Goal: Information Seeking & Learning: Learn about a topic

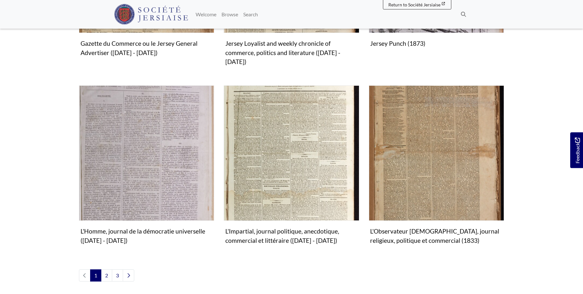
scroll to position [685, 0]
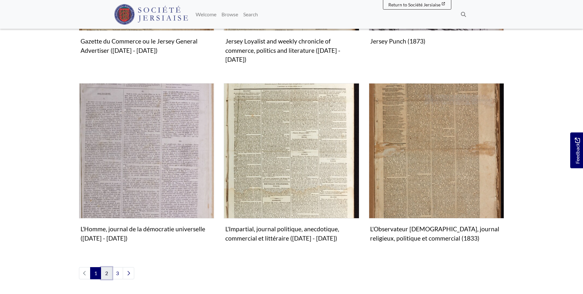
click at [106, 267] on link "2" at bounding box center [106, 273] width 11 height 12
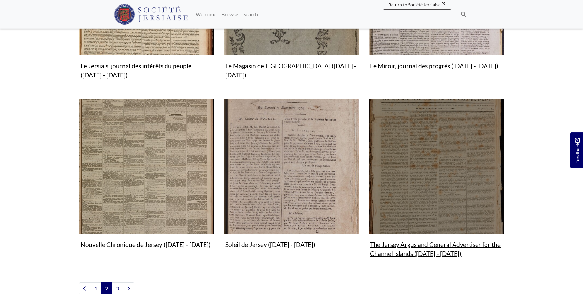
scroll to position [717, 0]
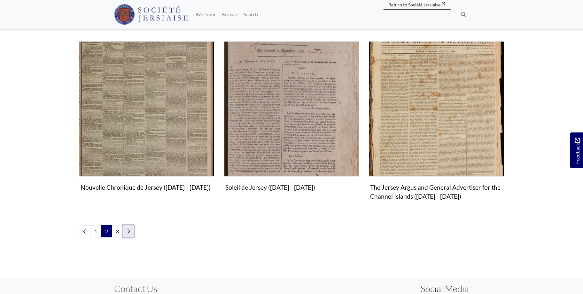
click at [129, 230] on icon "Next page" at bounding box center [129, 231] width 3 height 4
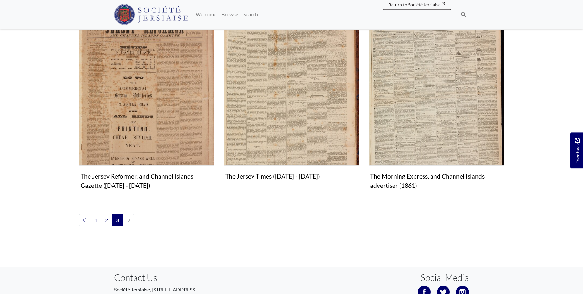
scroll to position [430, 0]
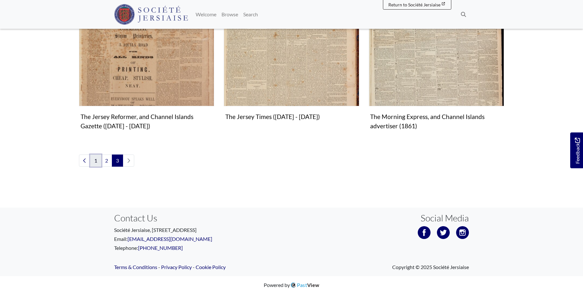
click at [93, 158] on link "1" at bounding box center [95, 160] width 11 height 12
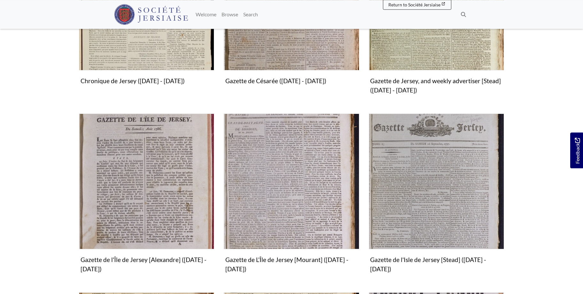
scroll to position [293, 0]
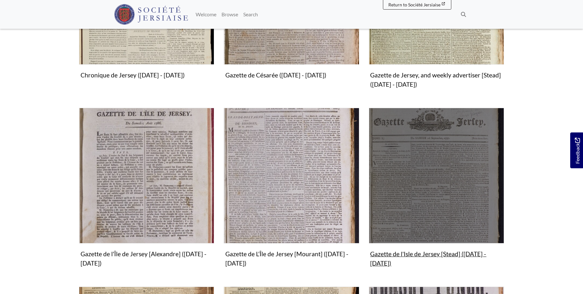
click at [444, 202] on img "Subcollection" at bounding box center [436, 175] width 135 height 135
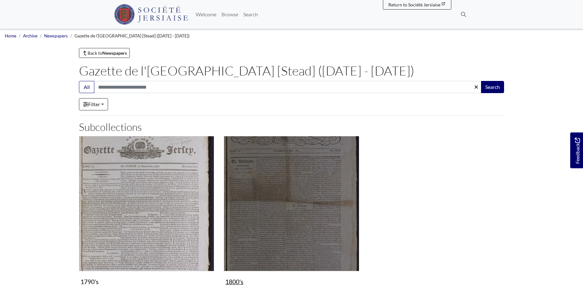
click at [327, 242] on img "Subcollection" at bounding box center [291, 203] width 135 height 135
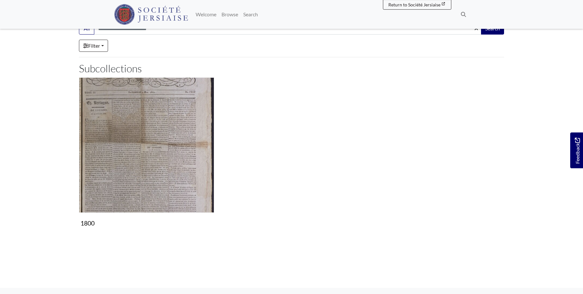
scroll to position [41, 0]
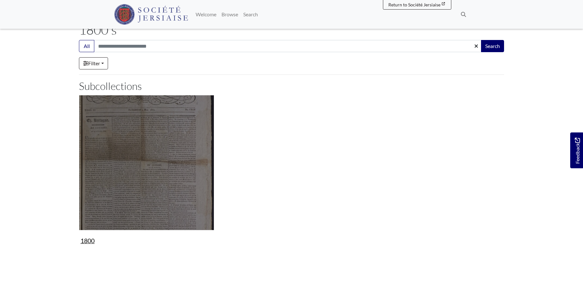
click at [172, 187] on img "Subcollection" at bounding box center [146, 162] width 135 height 135
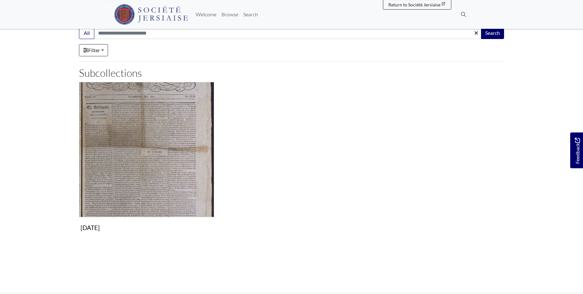
scroll to position [98, 0]
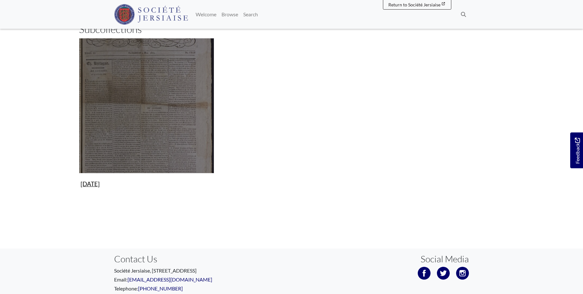
click at [179, 142] on img "Subcollection" at bounding box center [146, 105] width 135 height 135
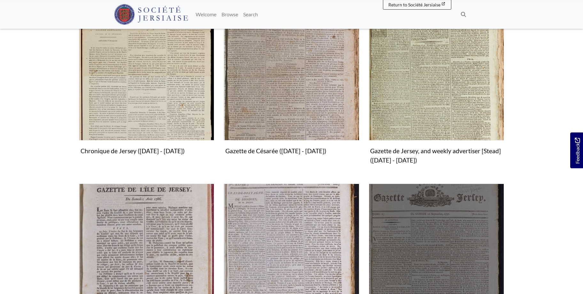
scroll to position [196, 0]
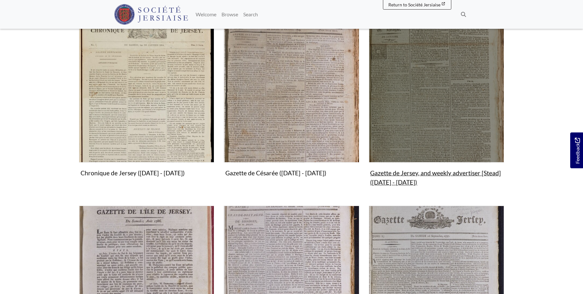
click at [428, 121] on img "Subcollection" at bounding box center [436, 94] width 135 height 135
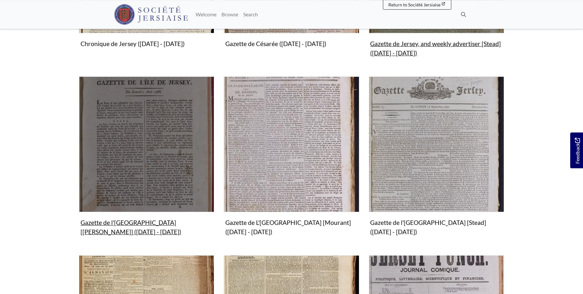
scroll to position [326, 0]
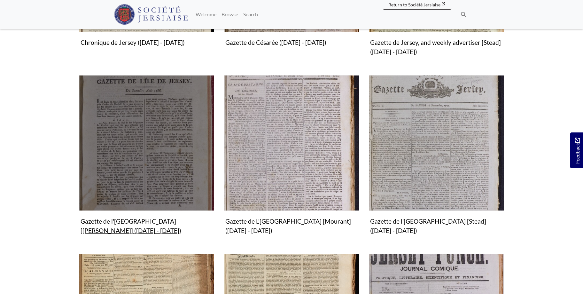
click at [156, 172] on img "Subcollection" at bounding box center [146, 142] width 135 height 135
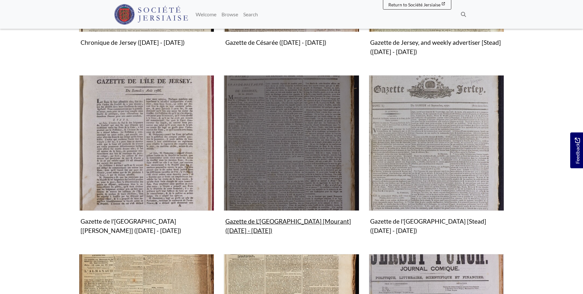
click at [276, 155] on img "Subcollection" at bounding box center [291, 142] width 135 height 135
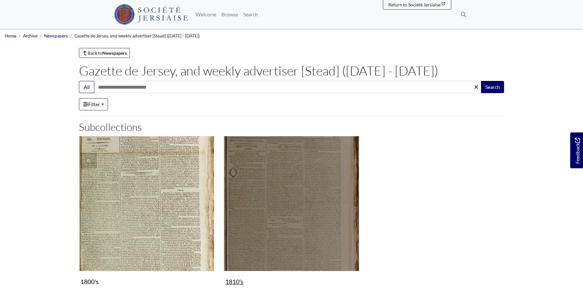
click at [306, 219] on img "Subcollection" at bounding box center [291, 203] width 135 height 135
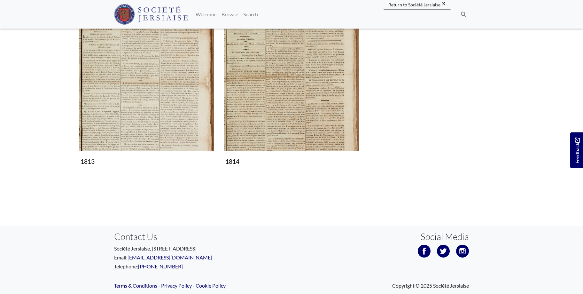
scroll to position [308, 0]
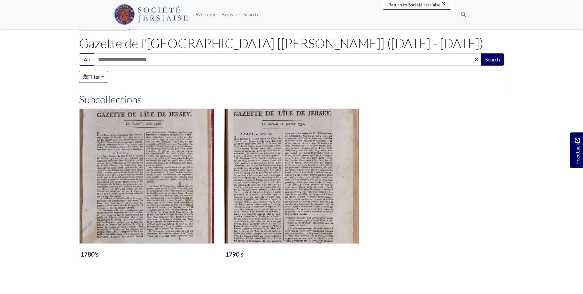
scroll to position [139, 0]
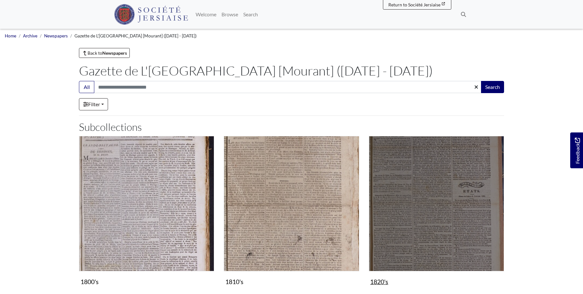
click at [399, 199] on img "Subcollection" at bounding box center [436, 203] width 135 height 135
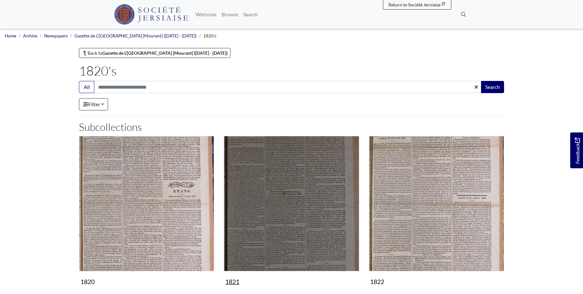
click at [317, 216] on img "Subcollection" at bounding box center [291, 203] width 135 height 135
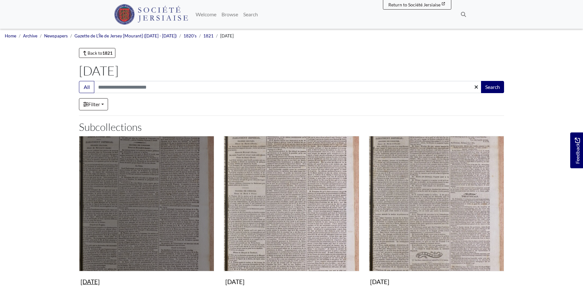
click at [151, 218] on img "Subcollection" at bounding box center [146, 203] width 135 height 135
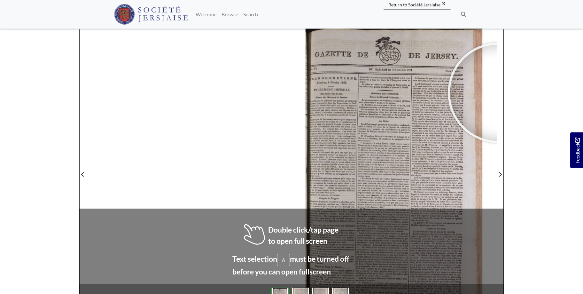
scroll to position [79, 0]
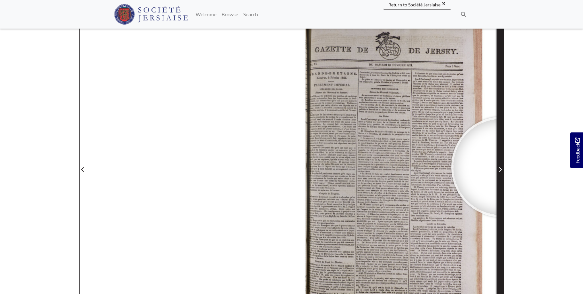
click at [501, 167] on span "Next Page" at bounding box center [500, 170] width 6 height 8
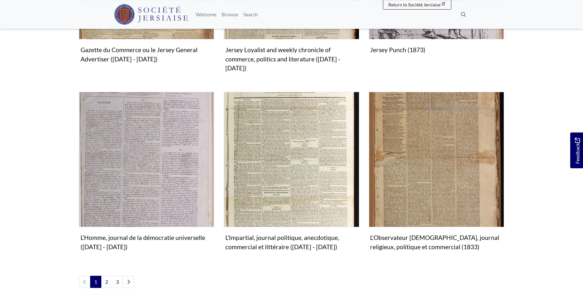
scroll to position [685, 0]
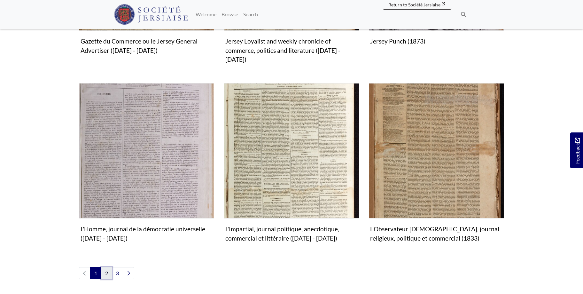
click at [106, 267] on link "2" at bounding box center [106, 273] width 11 height 12
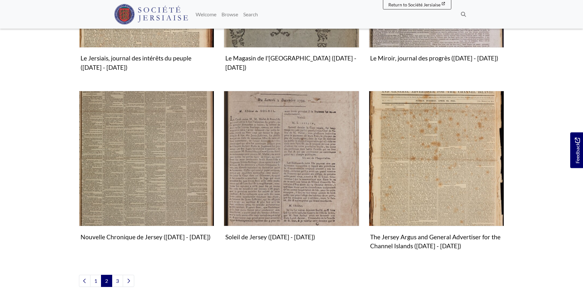
scroll to position [717, 0]
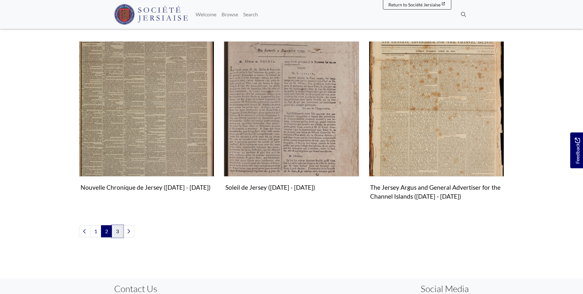
click at [117, 229] on link "3" at bounding box center [117, 231] width 11 height 12
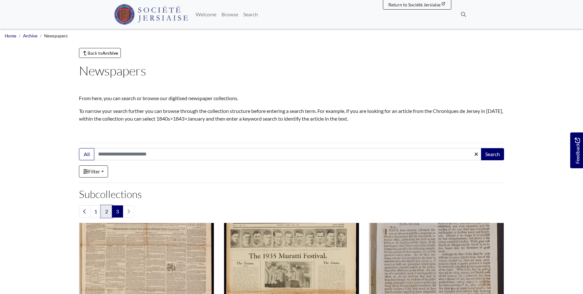
click at [104, 210] on link "2" at bounding box center [106, 211] width 11 height 12
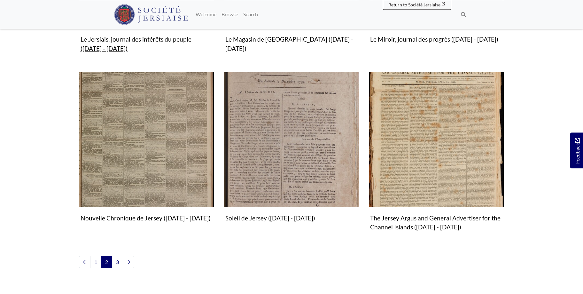
scroll to position [717, 0]
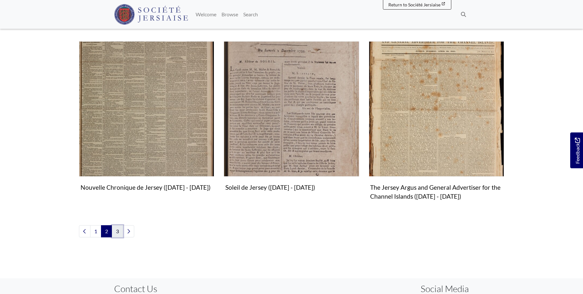
click at [117, 228] on link "3" at bounding box center [117, 231] width 11 height 12
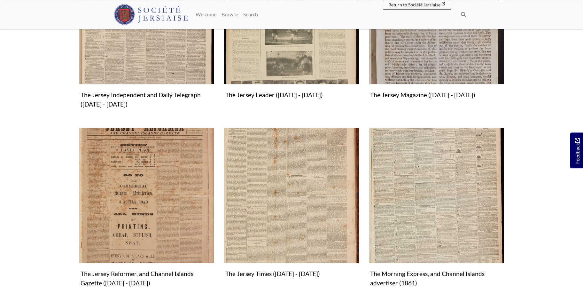
scroll to position [359, 0]
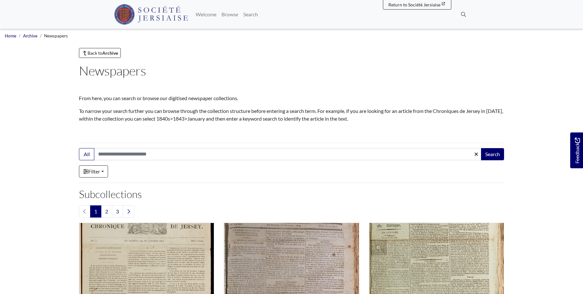
scroll to position [685, 0]
